Goal: Find specific page/section: Find specific page/section

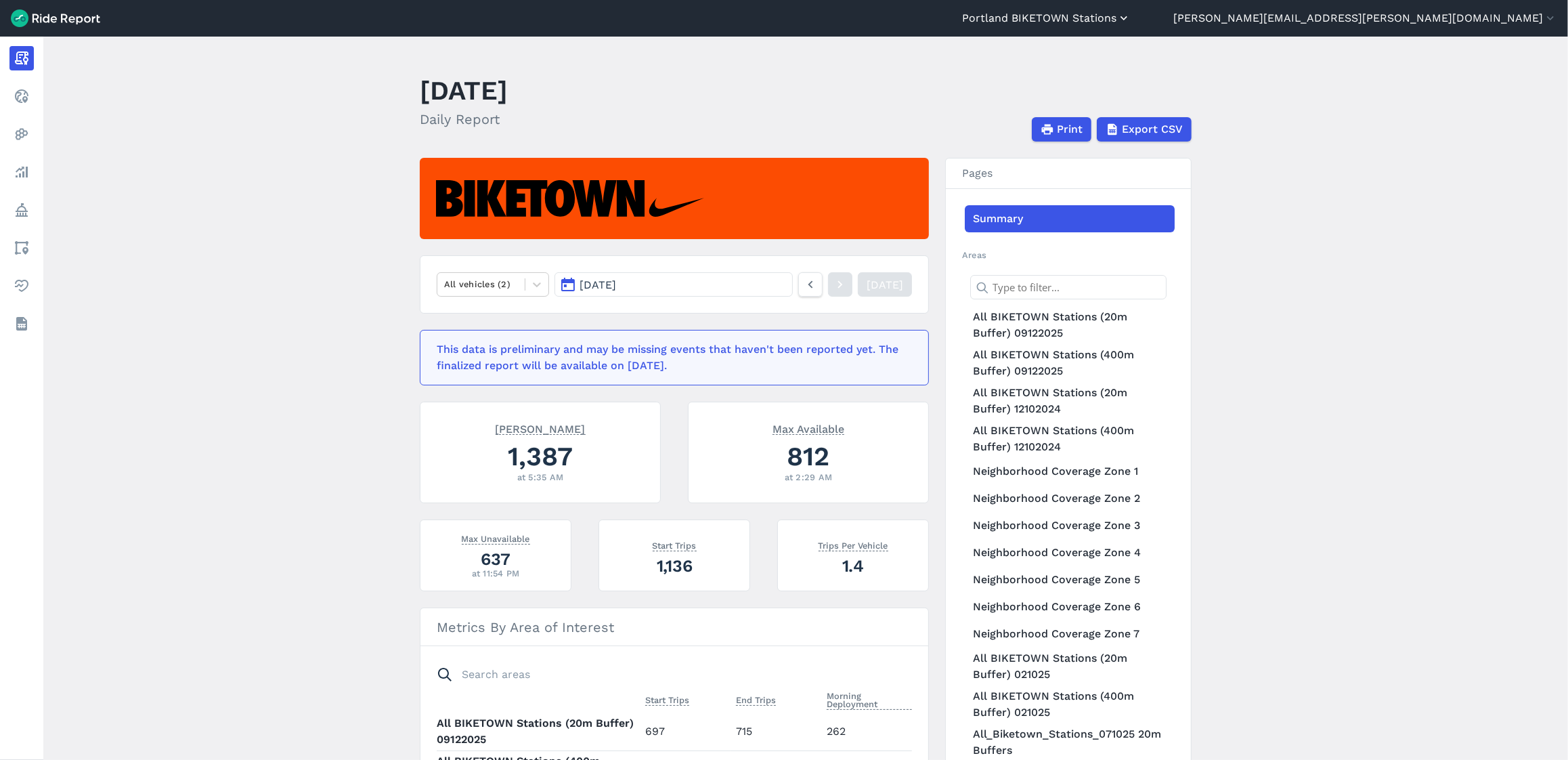
click at [1131, 20] on icon "button" at bounding box center [1124, 18] width 14 height 14
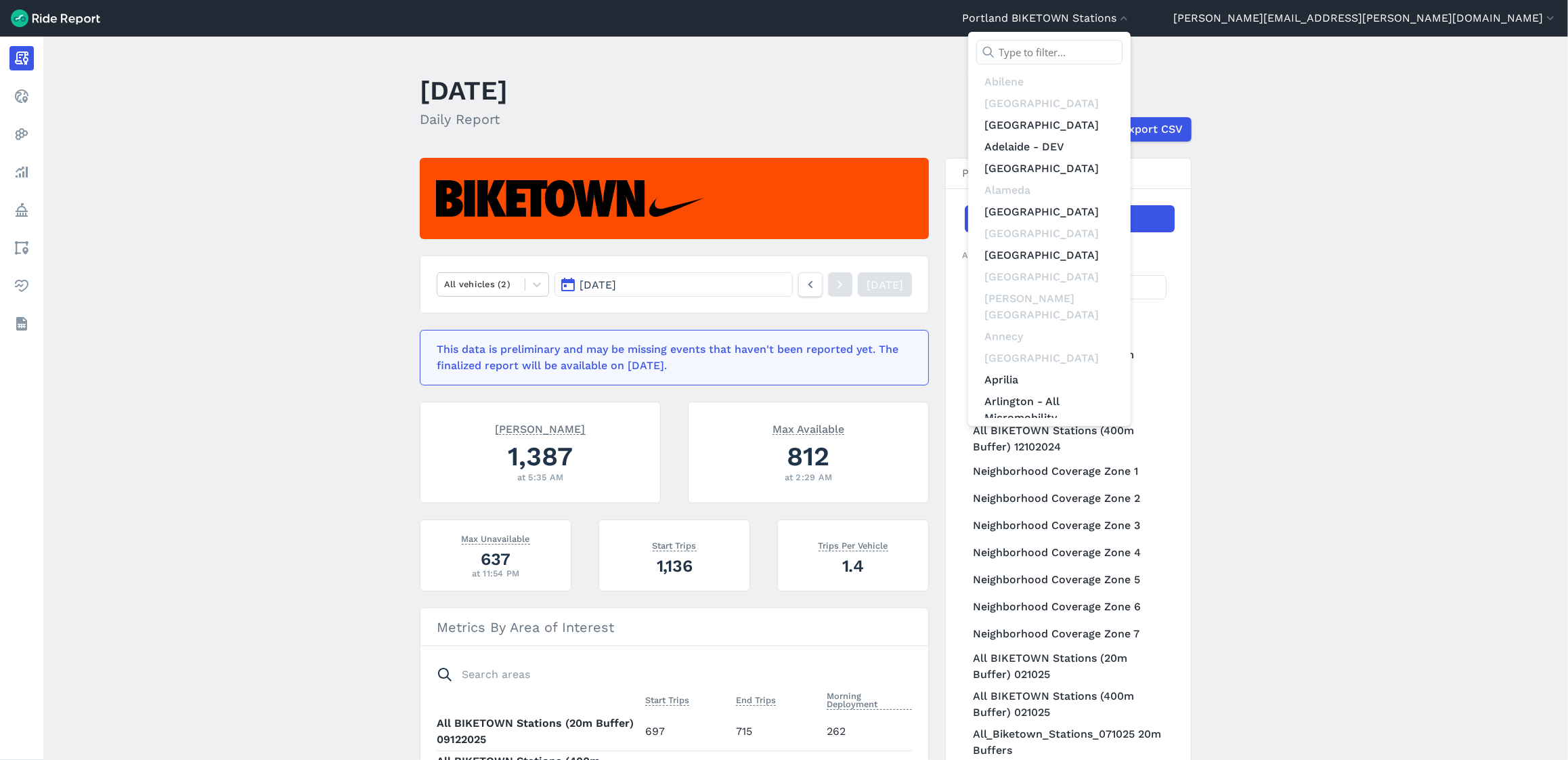
click at [1123, 55] on input "text" at bounding box center [1049, 52] width 146 height 24
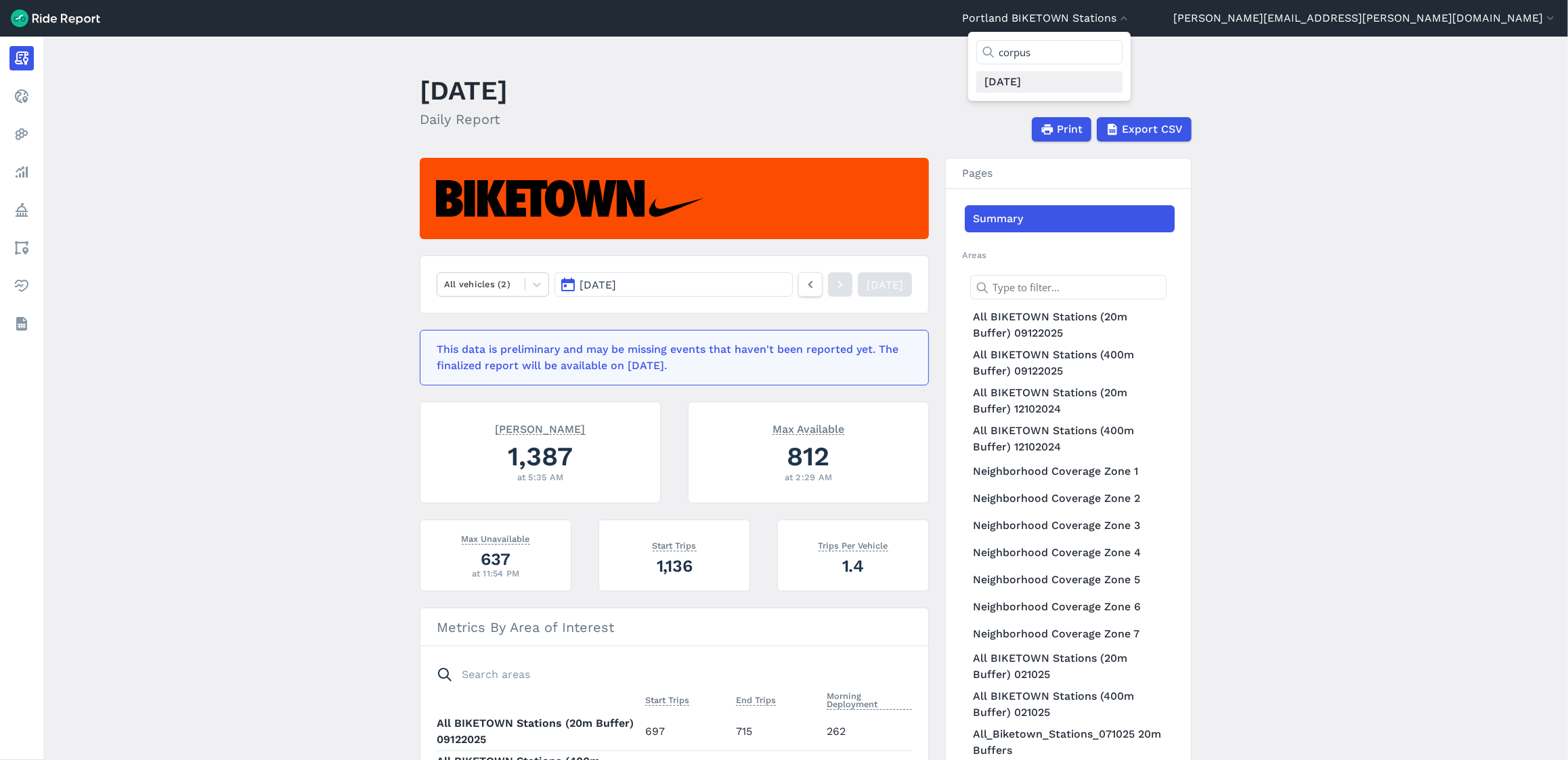
type input "corpus"
click at [1123, 80] on link "[DATE]" at bounding box center [1049, 81] width 146 height 22
